Goal: Find contact information: Obtain details needed to contact an individual or organization

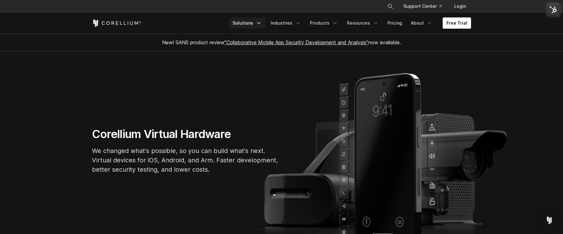
click at [256, 24] on link "Solutions" at bounding box center [247, 22] width 37 height 11
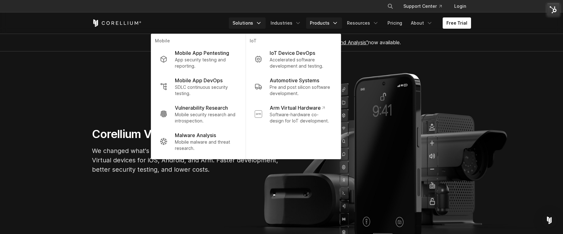
click at [334, 24] on link "Products" at bounding box center [324, 22] width 36 height 11
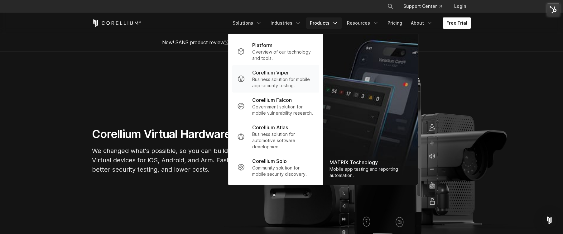
click at [292, 76] on p "Business solution for mobile app security testing." at bounding box center [283, 82] width 62 height 12
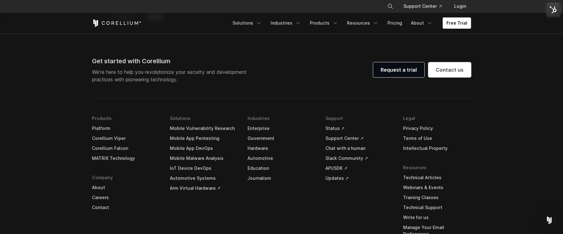
scroll to position [1824, 0]
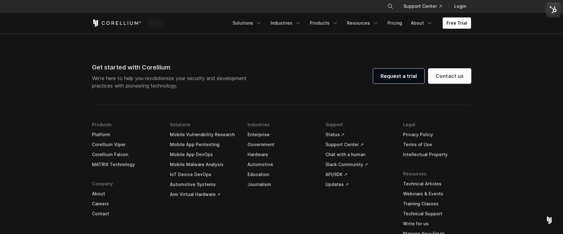
click at [446, 70] on link "Contact us" at bounding box center [449, 76] width 43 height 15
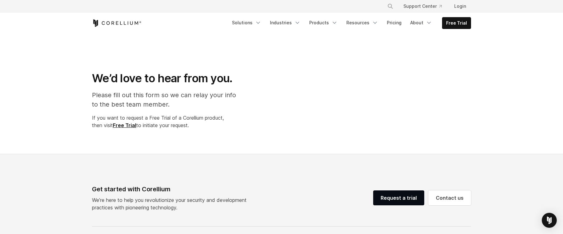
select select "**"
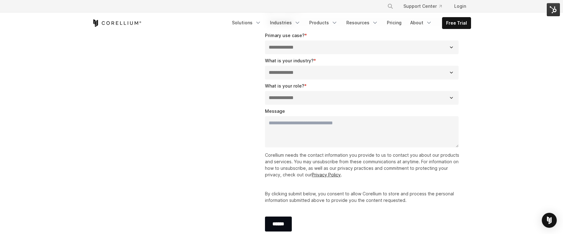
scroll to position [184, 0]
